Goal: Task Accomplishment & Management: Manage account settings

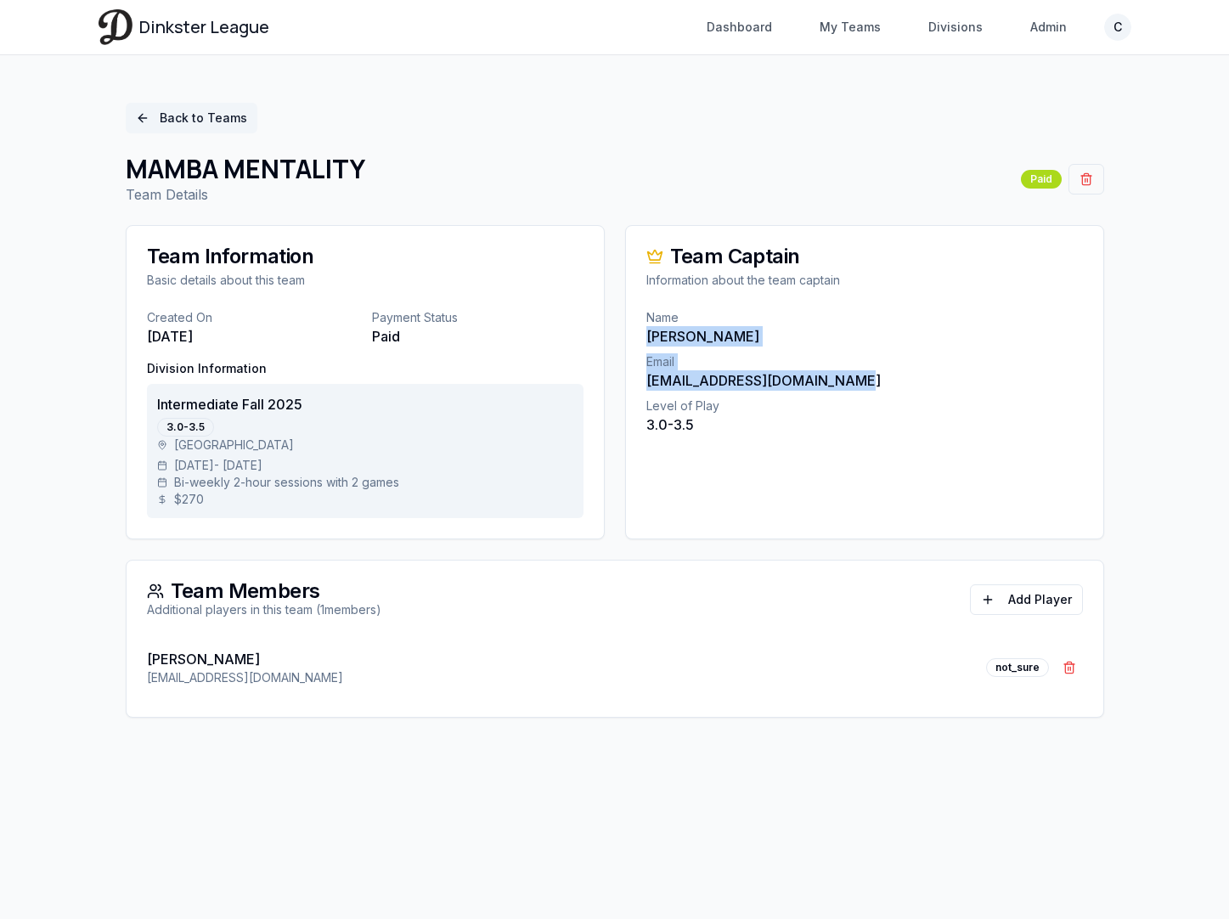
click at [180, 117] on link "Back to Teams" at bounding box center [192, 118] width 132 height 31
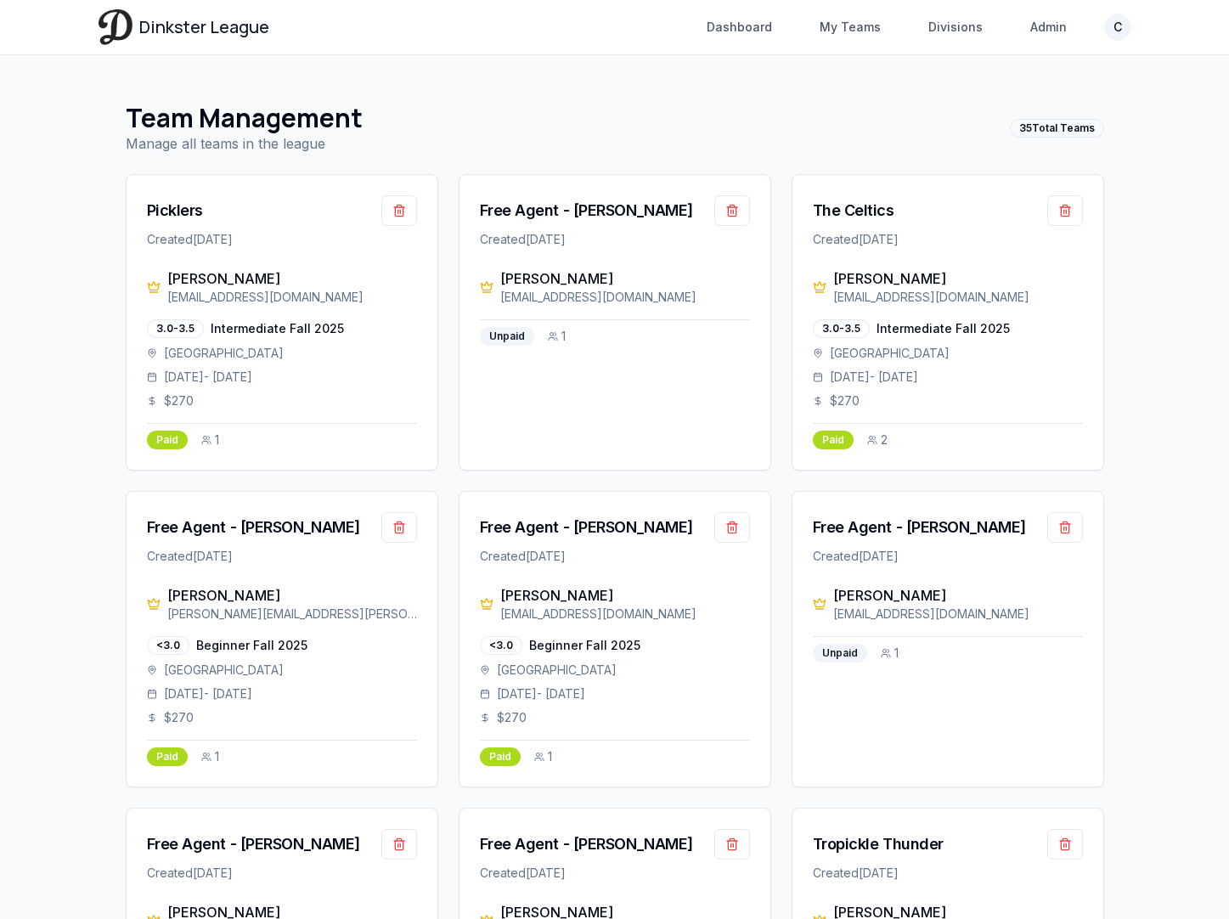
click at [663, 125] on div "Team Management Manage all teams in the league 35 Total Teams" at bounding box center [615, 128] width 979 height 51
click at [838, 28] on link "My Teams" at bounding box center [851, 27] width 82 height 31
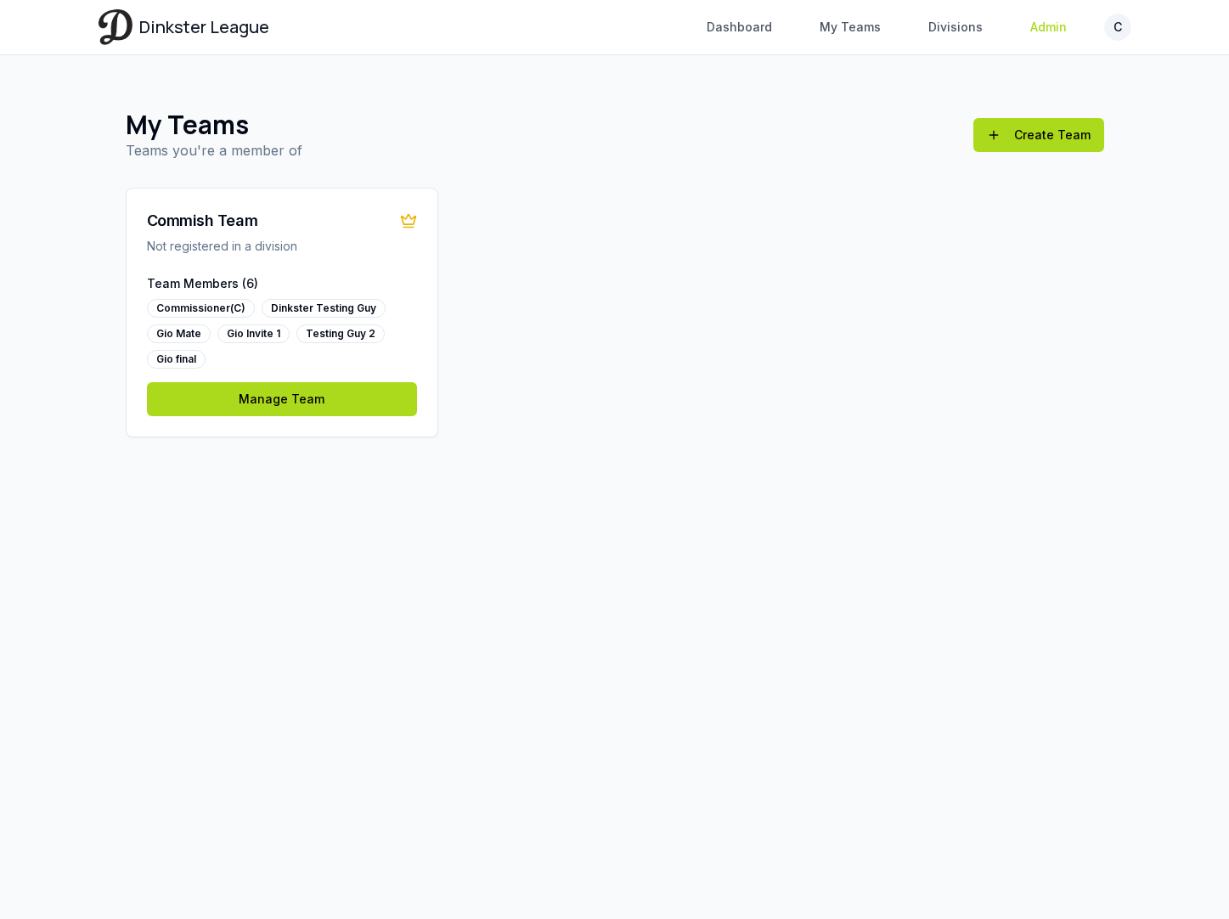
click at [1032, 20] on link "Admin" at bounding box center [1048, 27] width 57 height 31
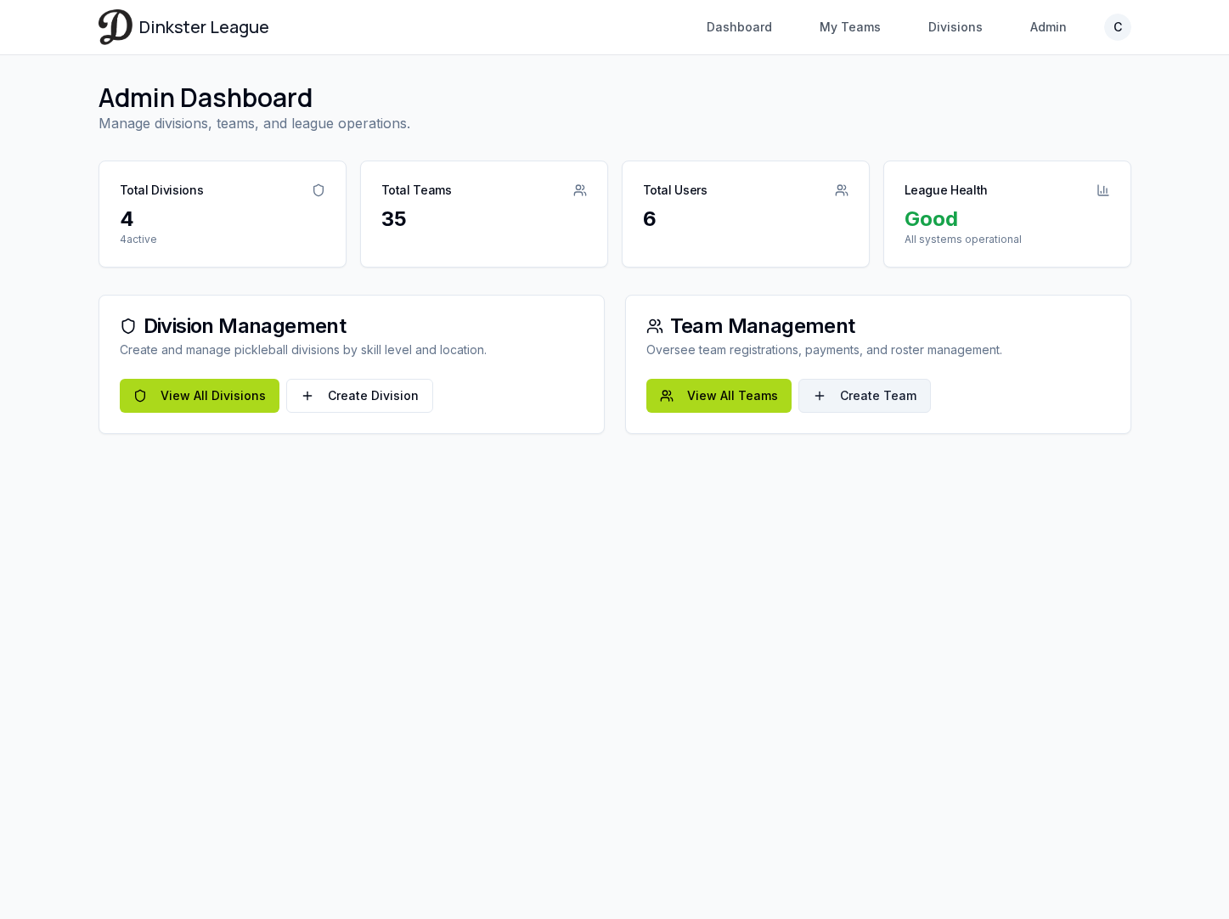
click at [840, 390] on link "Create Team" at bounding box center [865, 396] width 133 height 34
click at [691, 398] on link "View All Teams" at bounding box center [718, 396] width 145 height 34
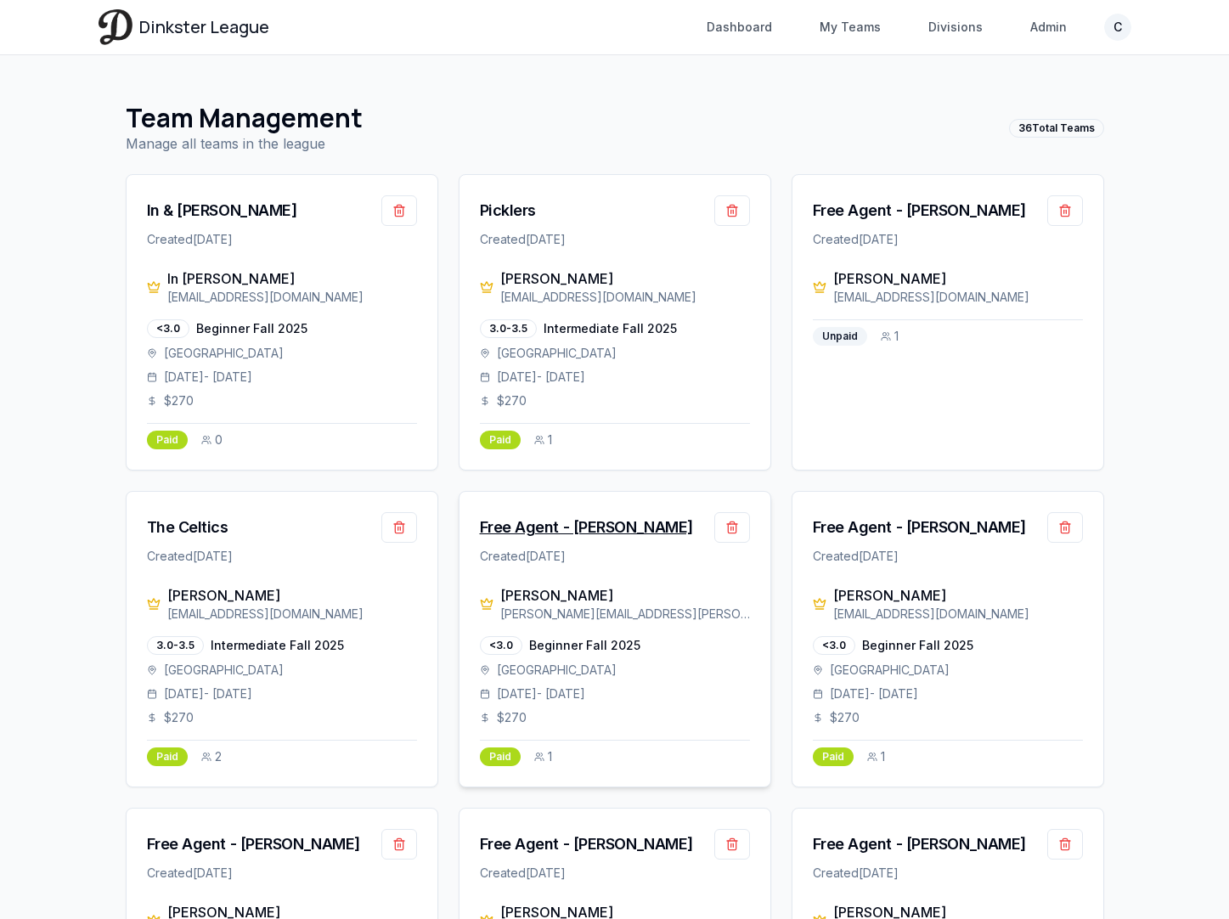
click at [568, 522] on div "Free Agent - [PERSON_NAME]" at bounding box center [586, 528] width 213 height 24
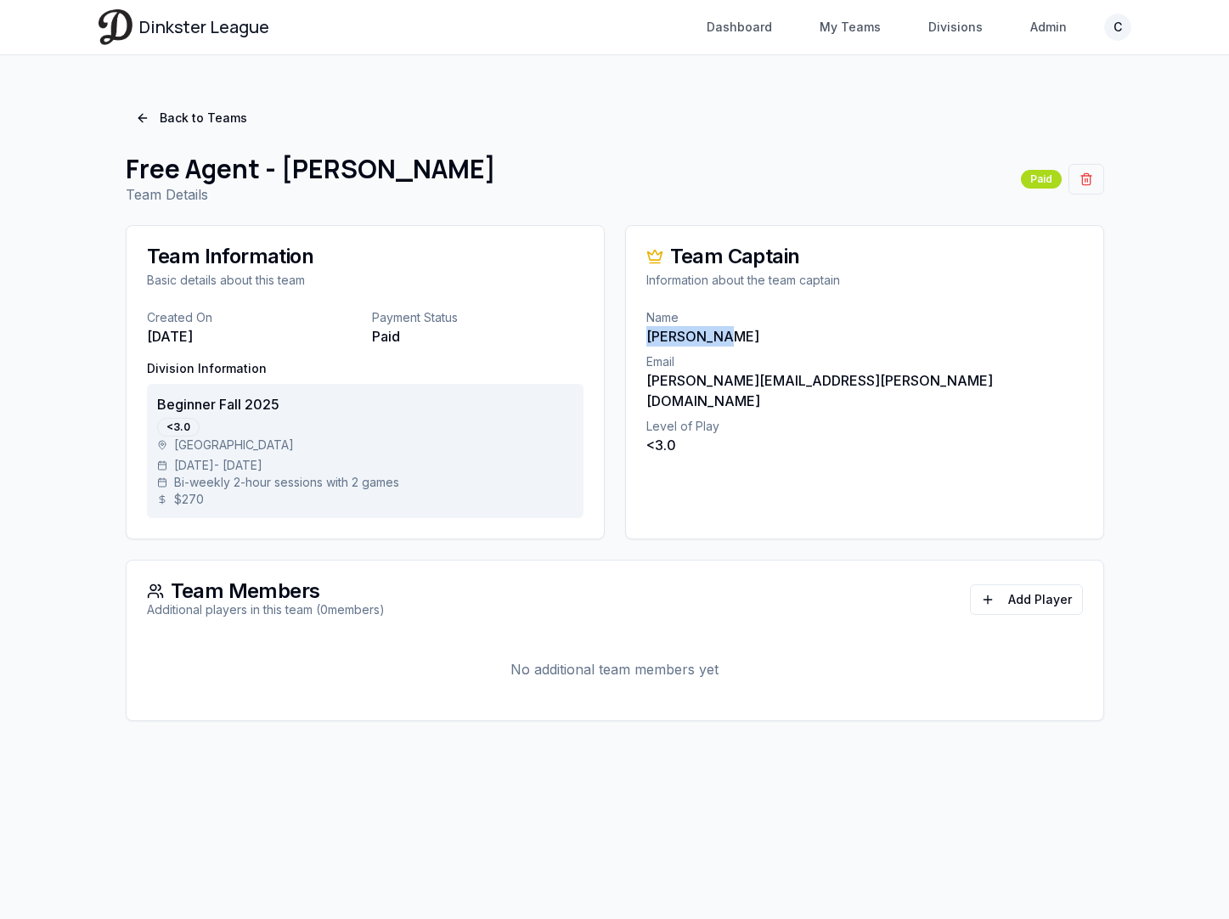
drag, startPoint x: 728, startPoint y: 336, endPoint x: 629, endPoint y: 336, distance: 99.4
click at [629, 336] on div "Name [PERSON_NAME] Email [PERSON_NAME][EMAIL_ADDRESS][PERSON_NAME][DOMAIN_NAME]…" at bounding box center [864, 392] width 477 height 167
copy p "[PERSON_NAME]"
click at [164, 113] on link "Back to Teams" at bounding box center [192, 118] width 132 height 31
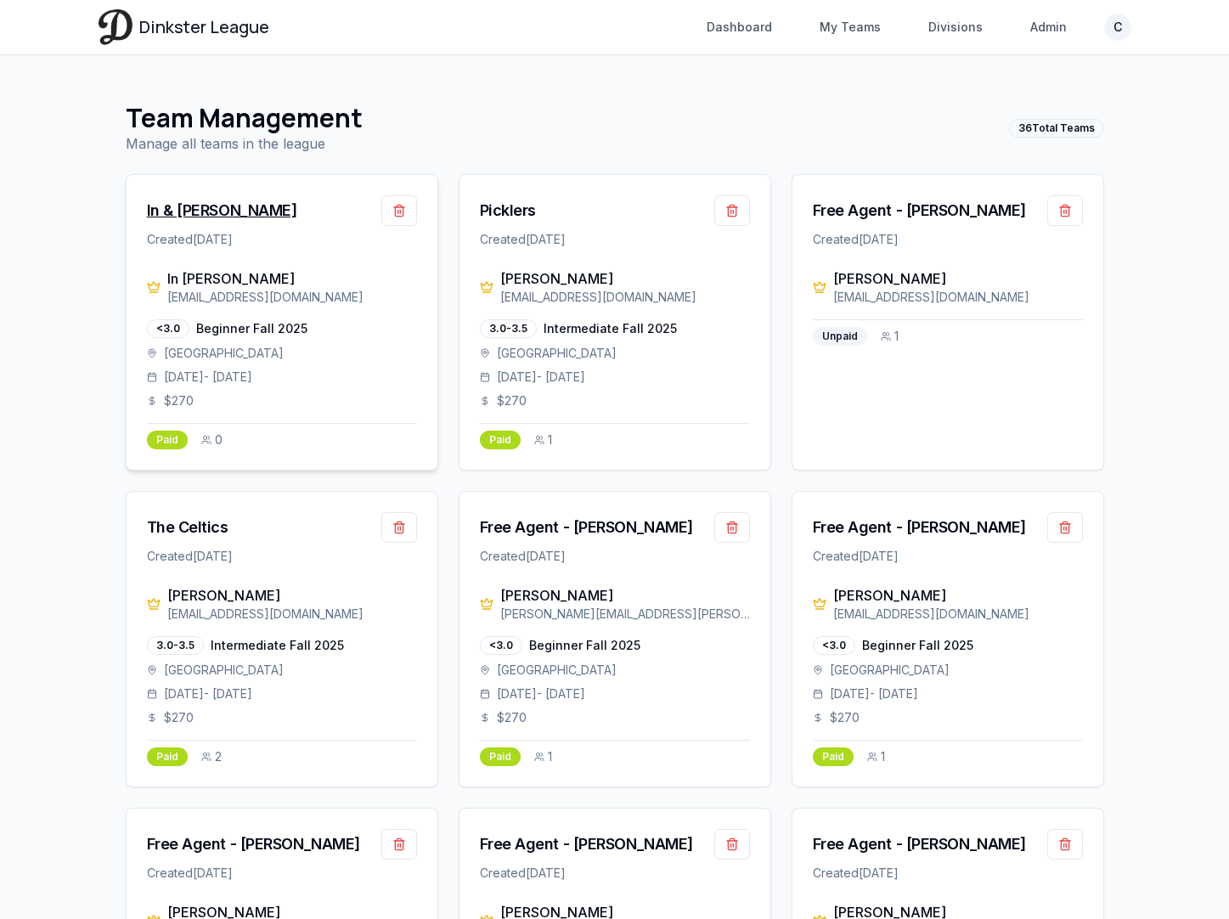
click at [195, 212] on div "In & [PERSON_NAME]" at bounding box center [222, 211] width 150 height 24
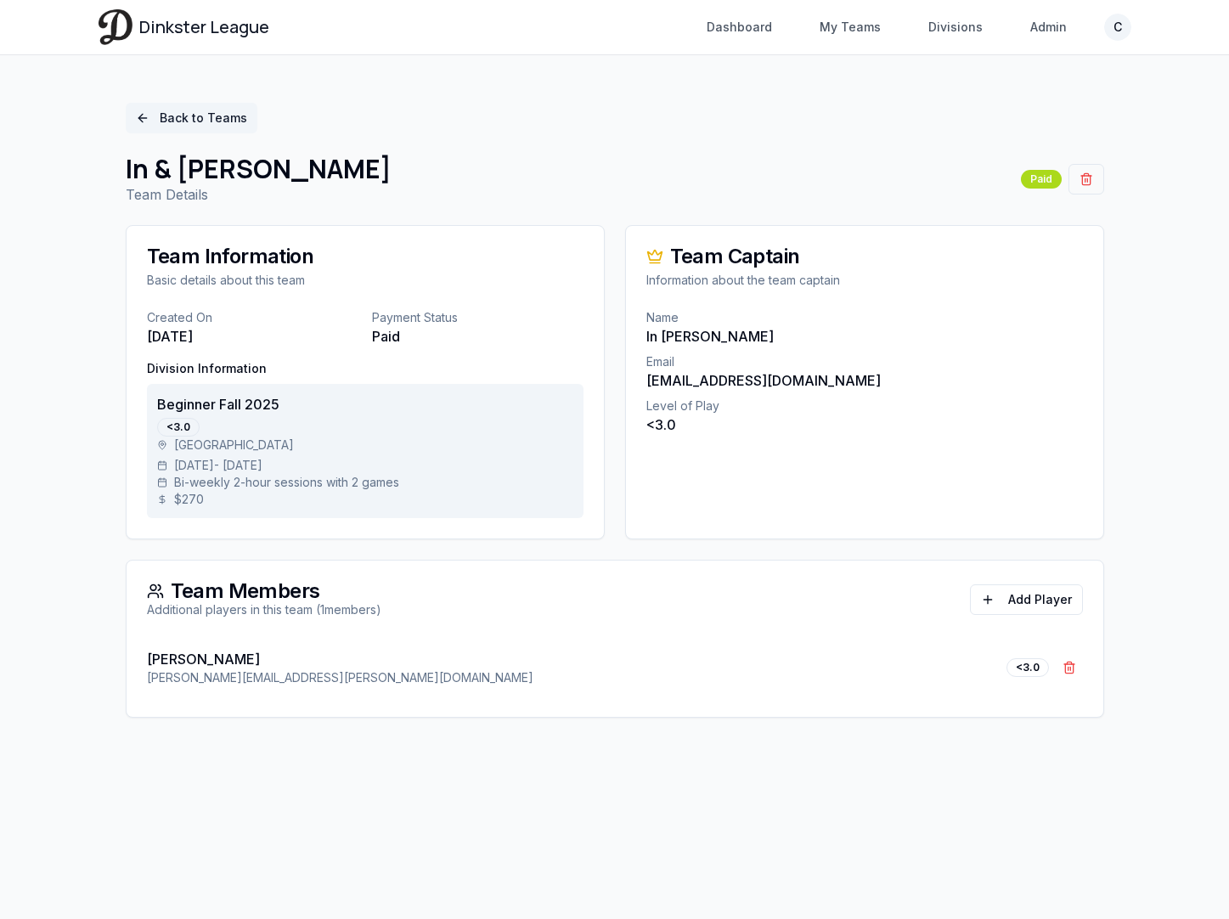
click at [182, 121] on link "Back to Teams" at bounding box center [192, 118] width 132 height 31
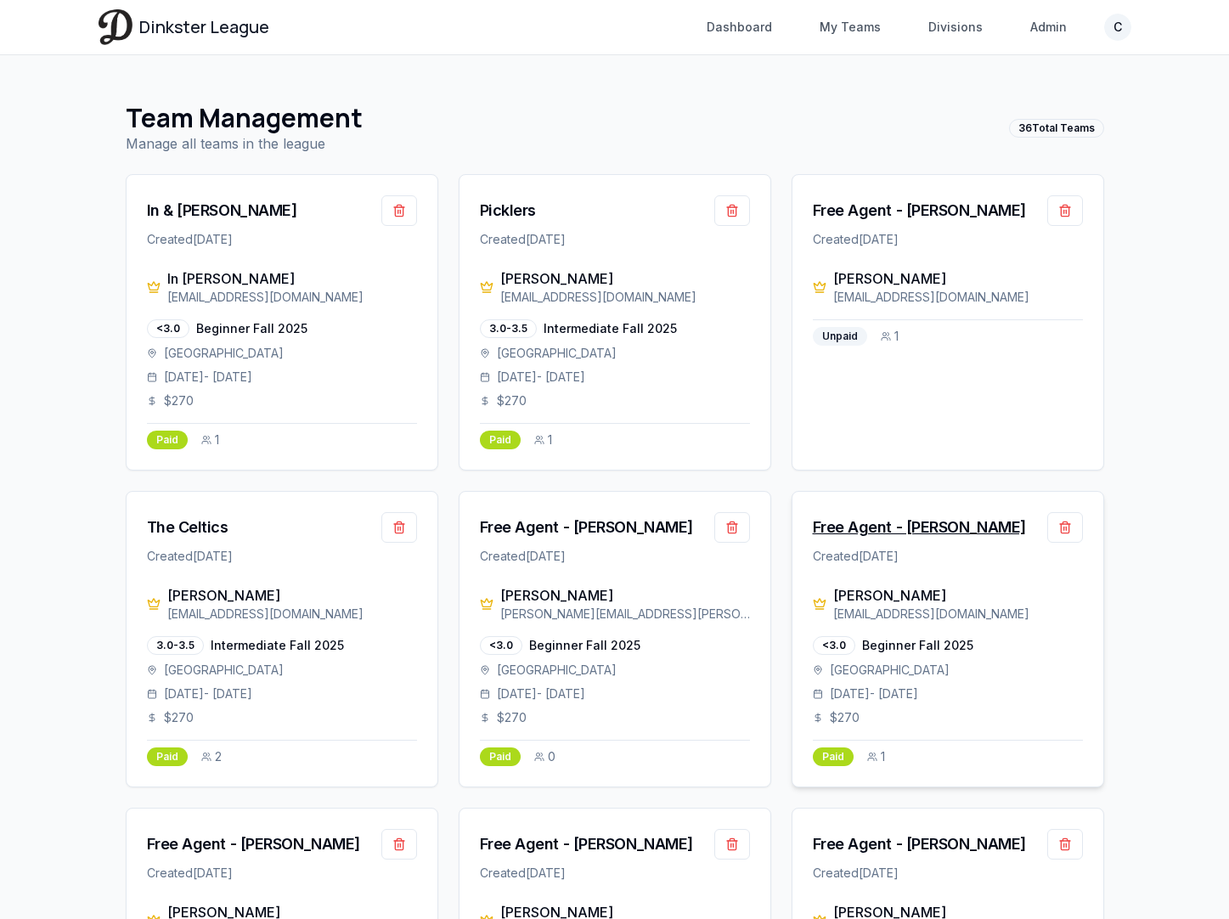
click at [855, 532] on div "Free Agent - [PERSON_NAME]" at bounding box center [919, 528] width 213 height 24
